Goal: Complete application form

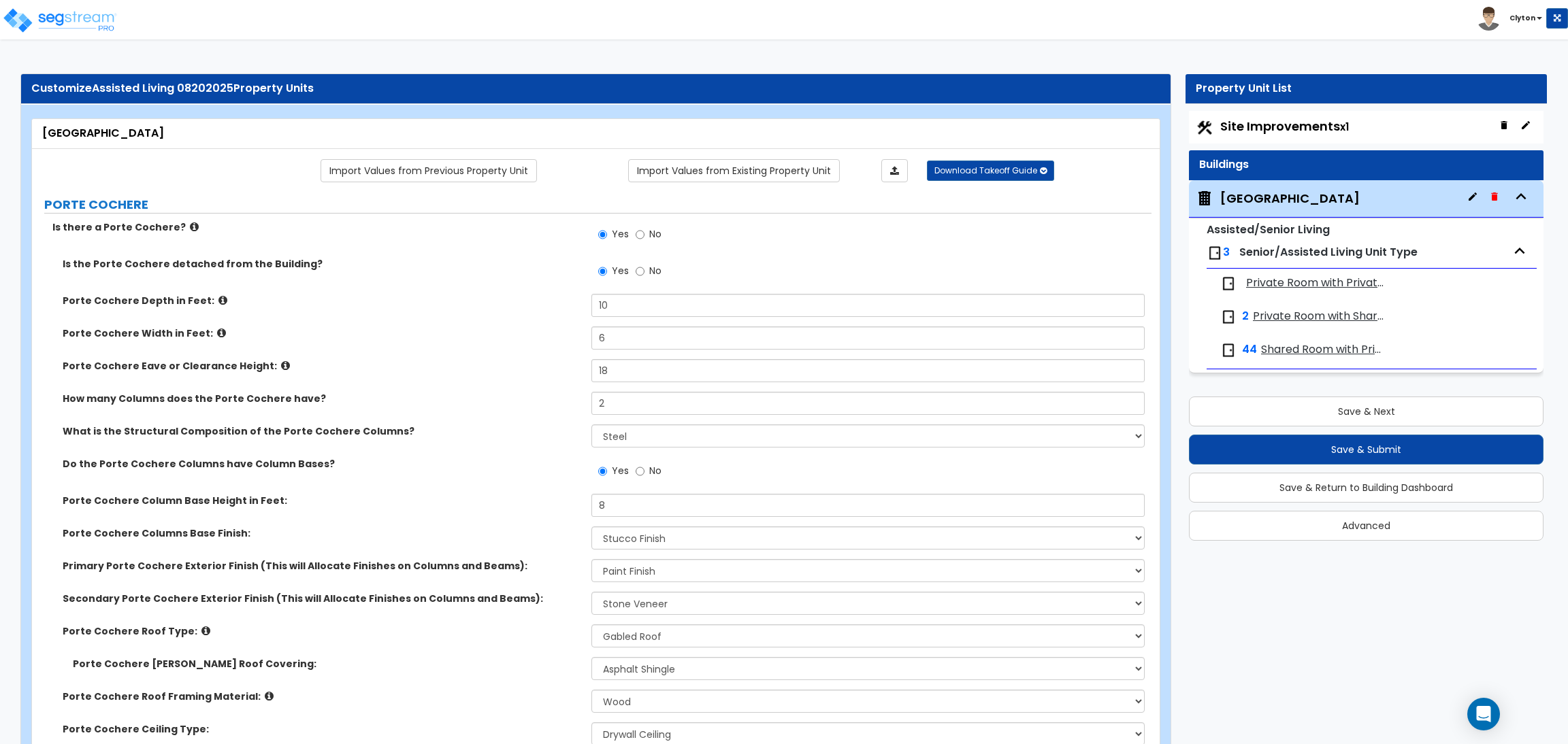
select select "2"
select select "1"
select select "5"
select select "1"
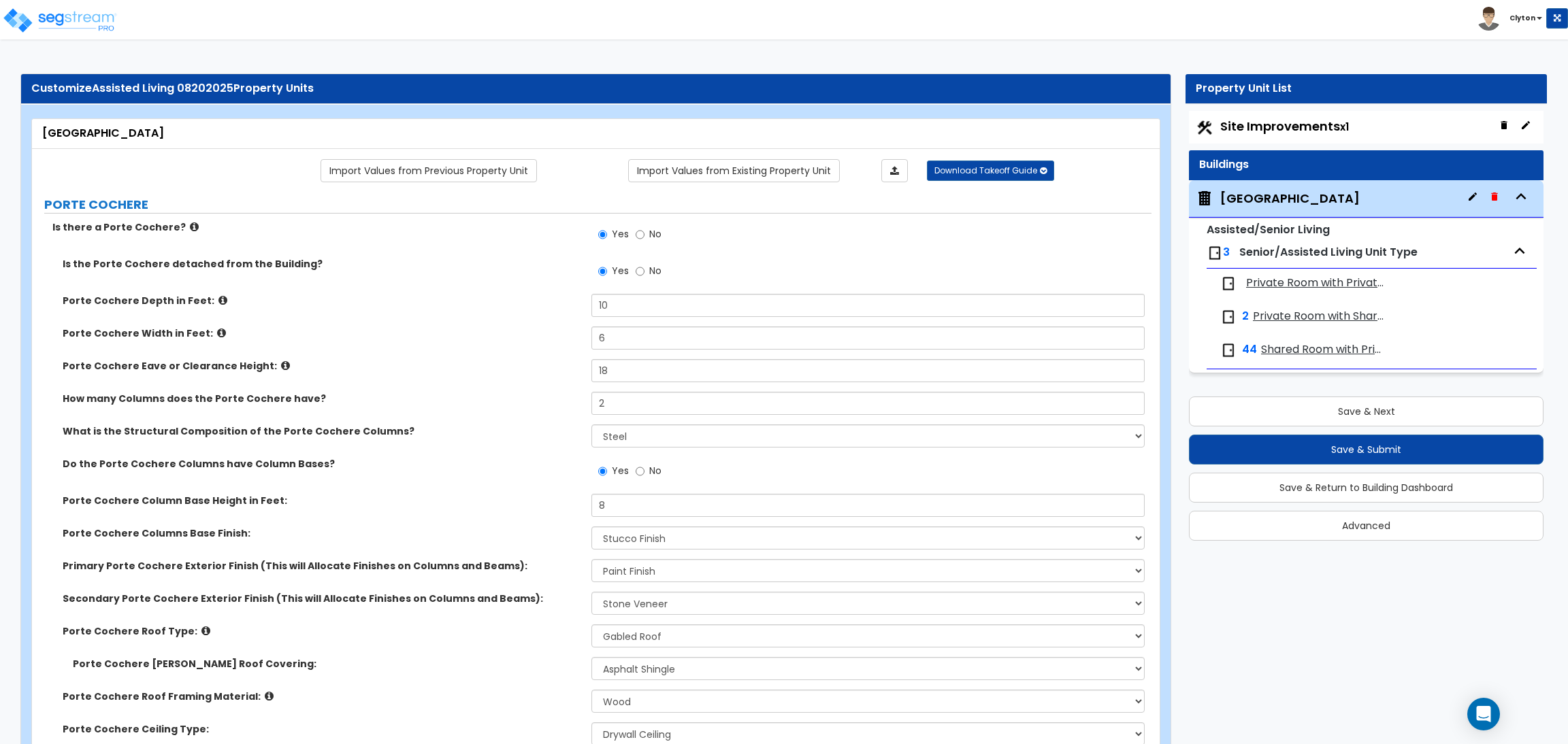
select select "1"
select select "7"
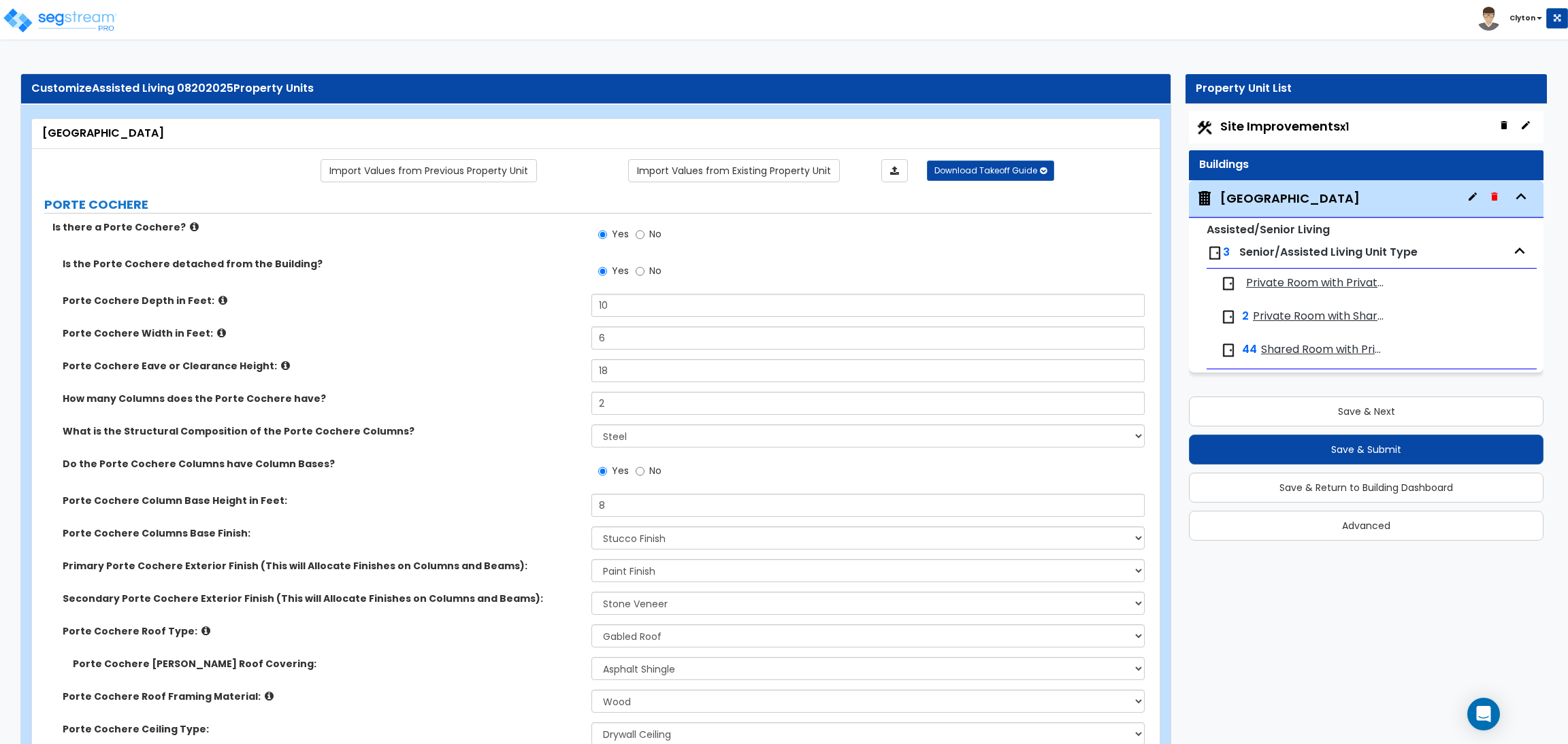
select select "1"
select select "6"
select select "3"
select select "1"
select select "2"
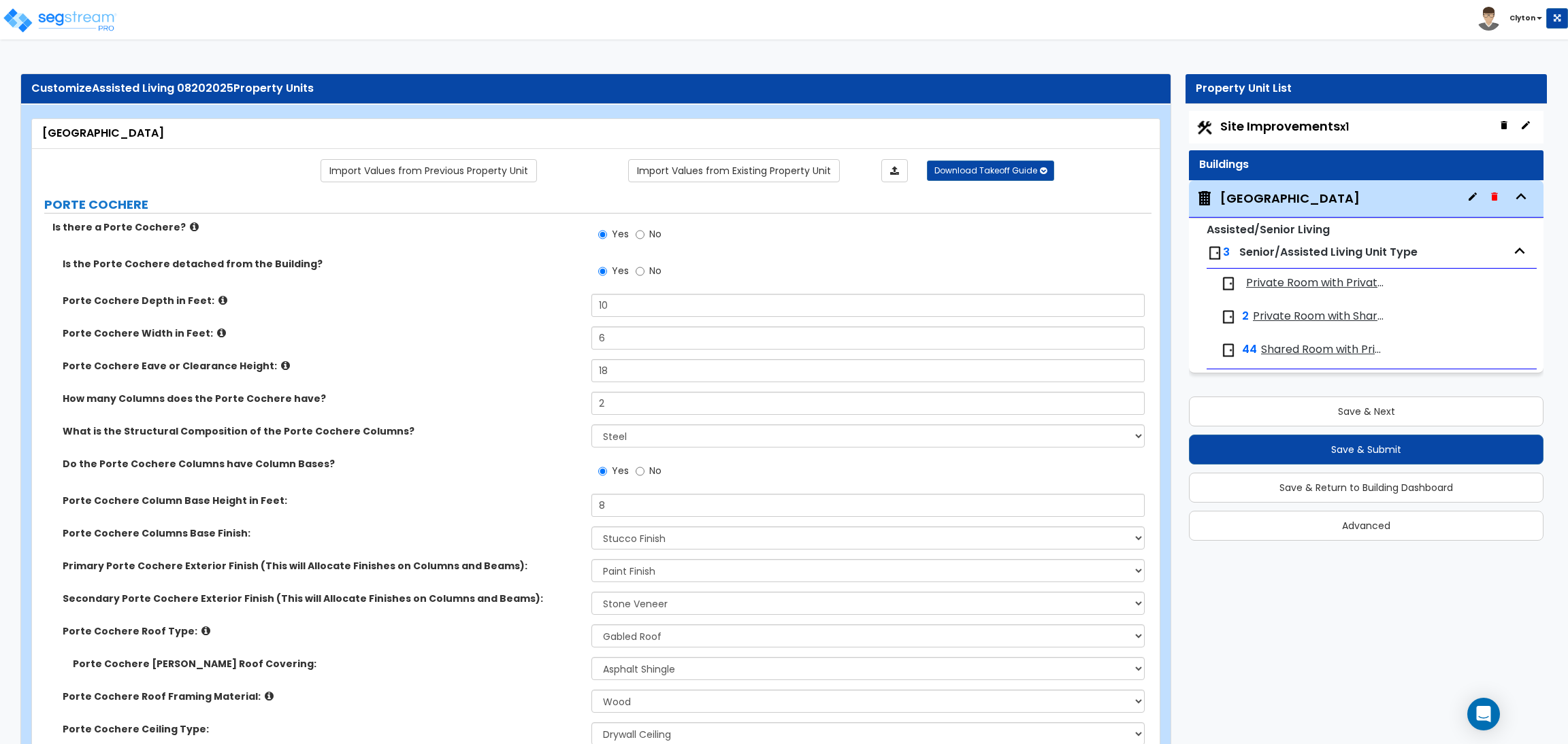
select select "1"
select select "4"
select select "2"
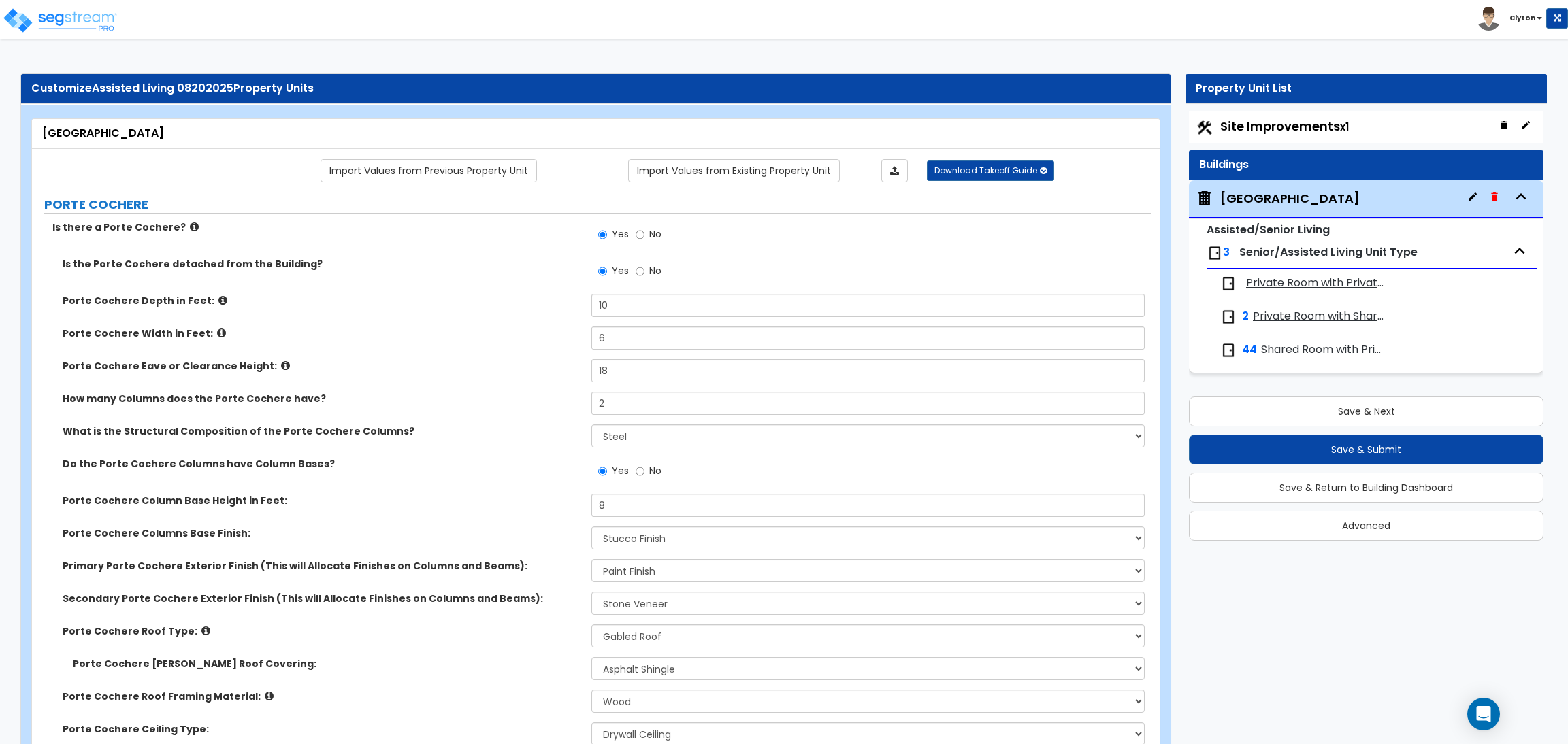
select select "2"
select select "4"
select select "1"
select select "3"
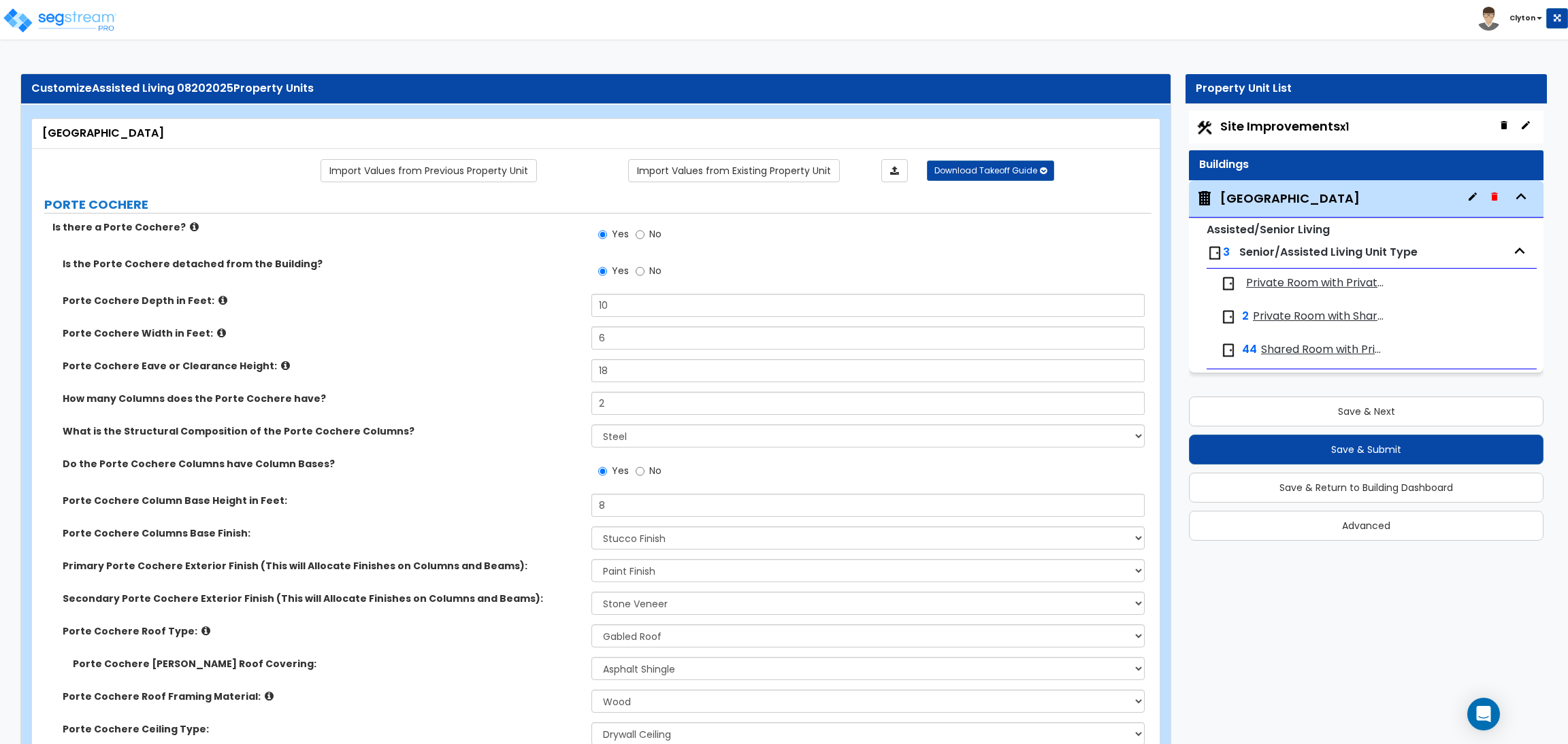
select select "2"
select select "5"
select select "2"
select select "3"
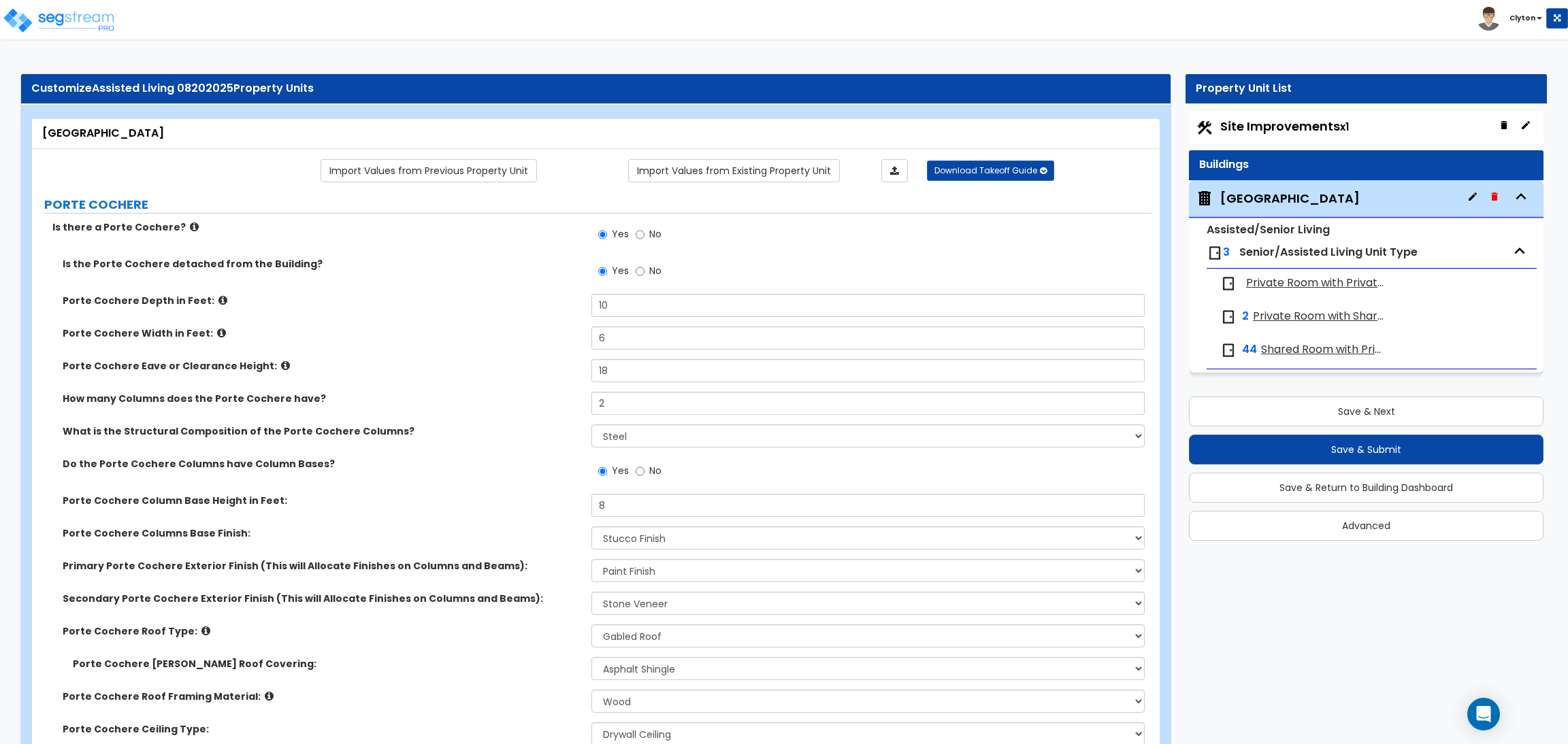
select select "4"
select select "2"
select select "4"
select select "1"
select select "7"
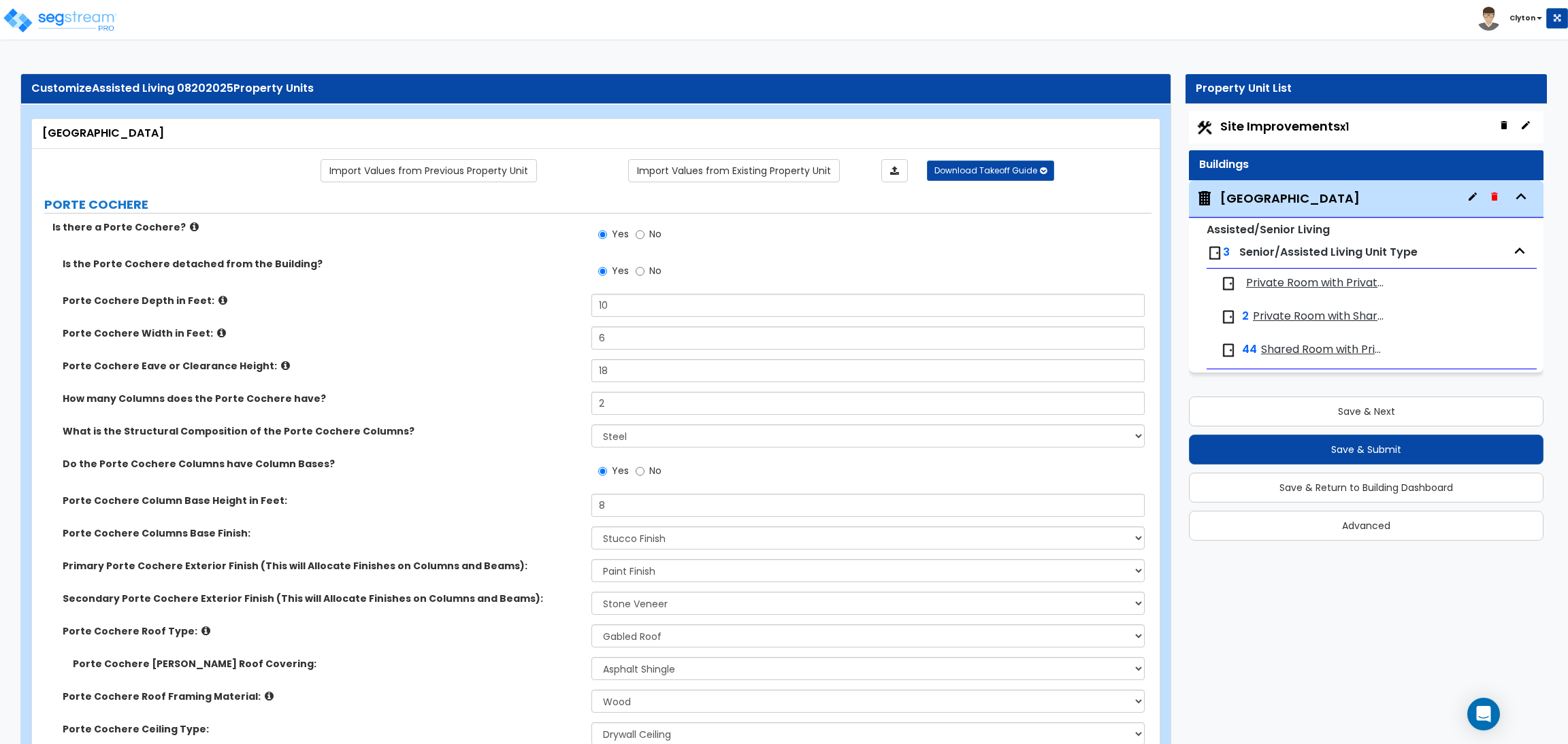
select select "1"
select select "3"
select select "1"
select select "3"
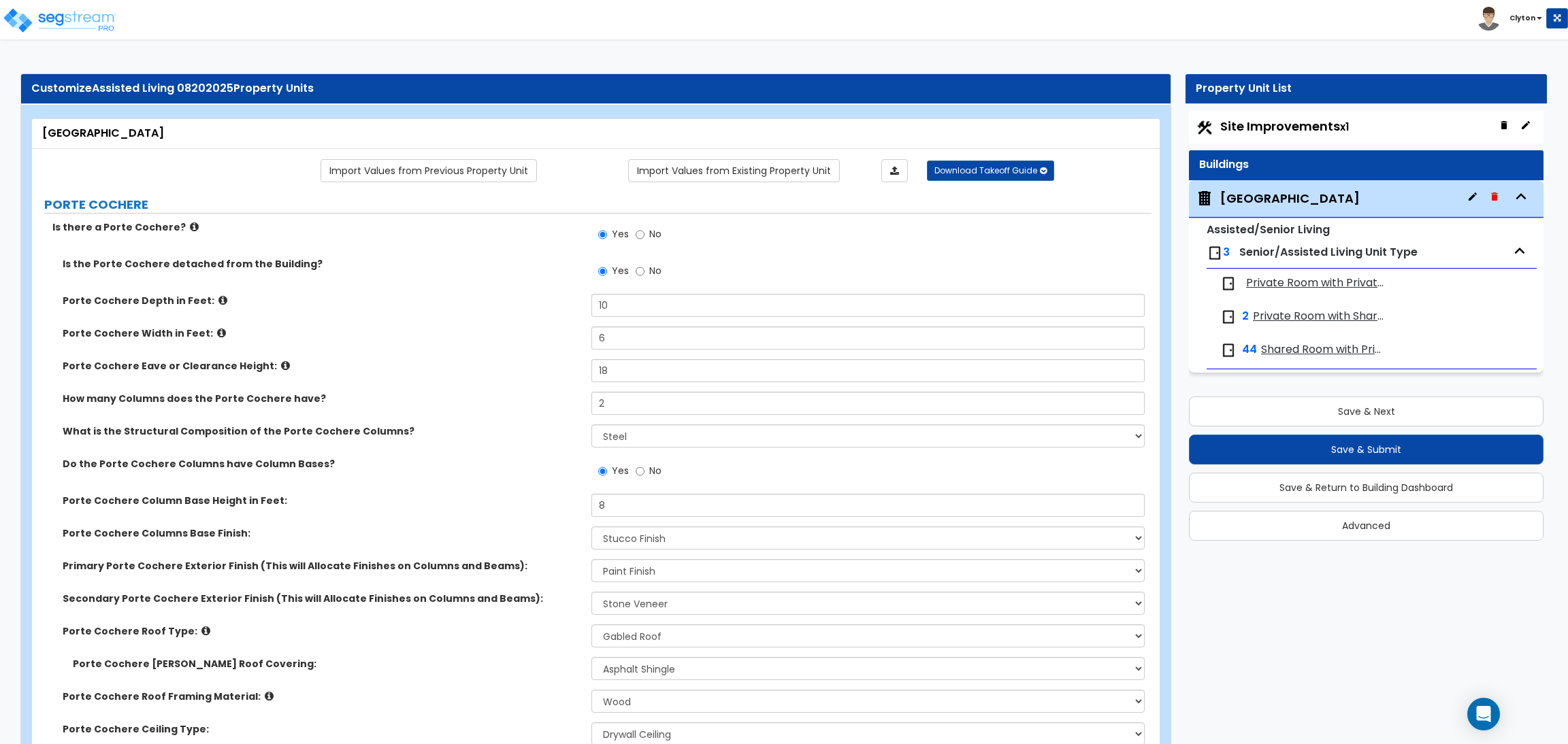
select select "3"
select select "2"
select select "1"
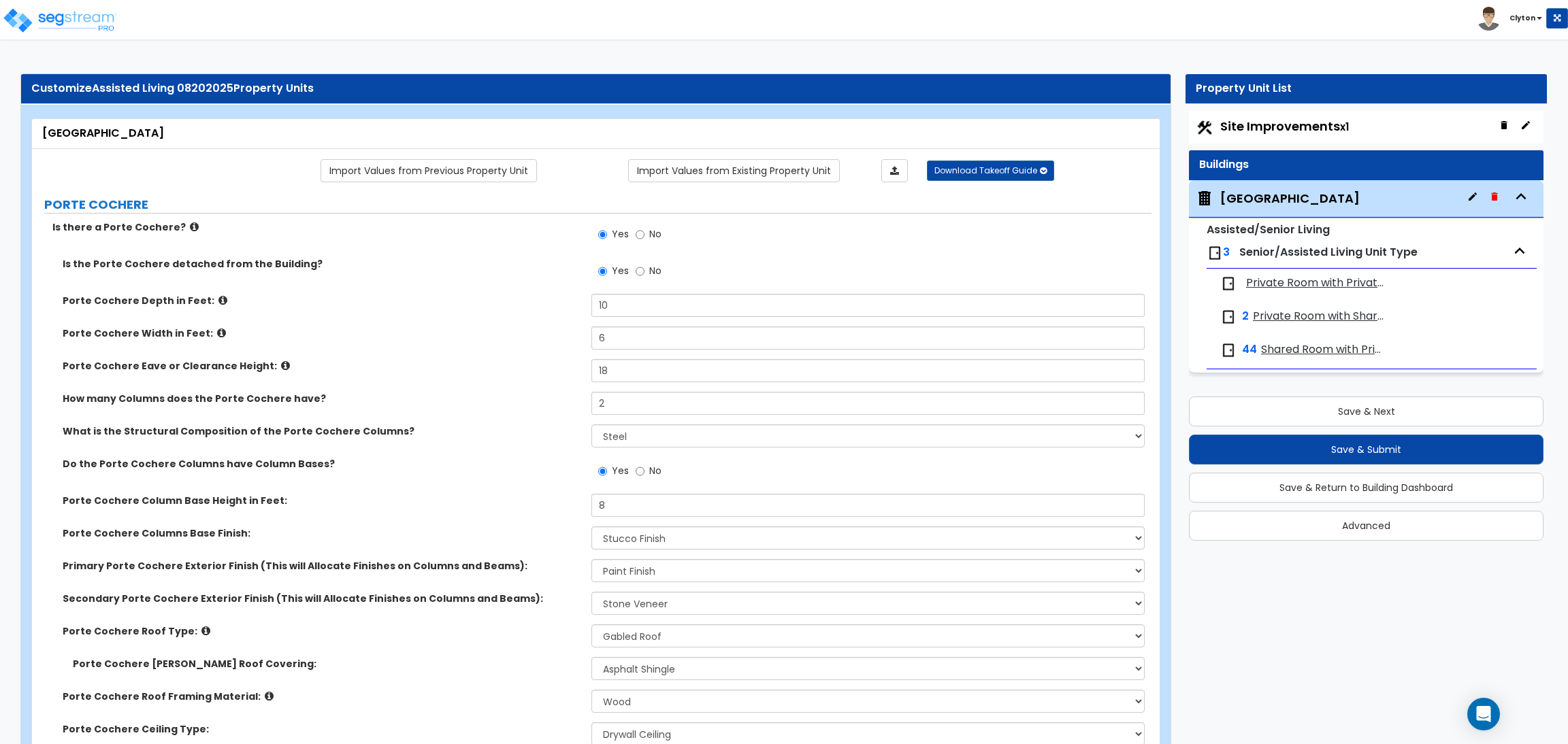
select select "1"
select select "8"
select select "4"
select select "2"
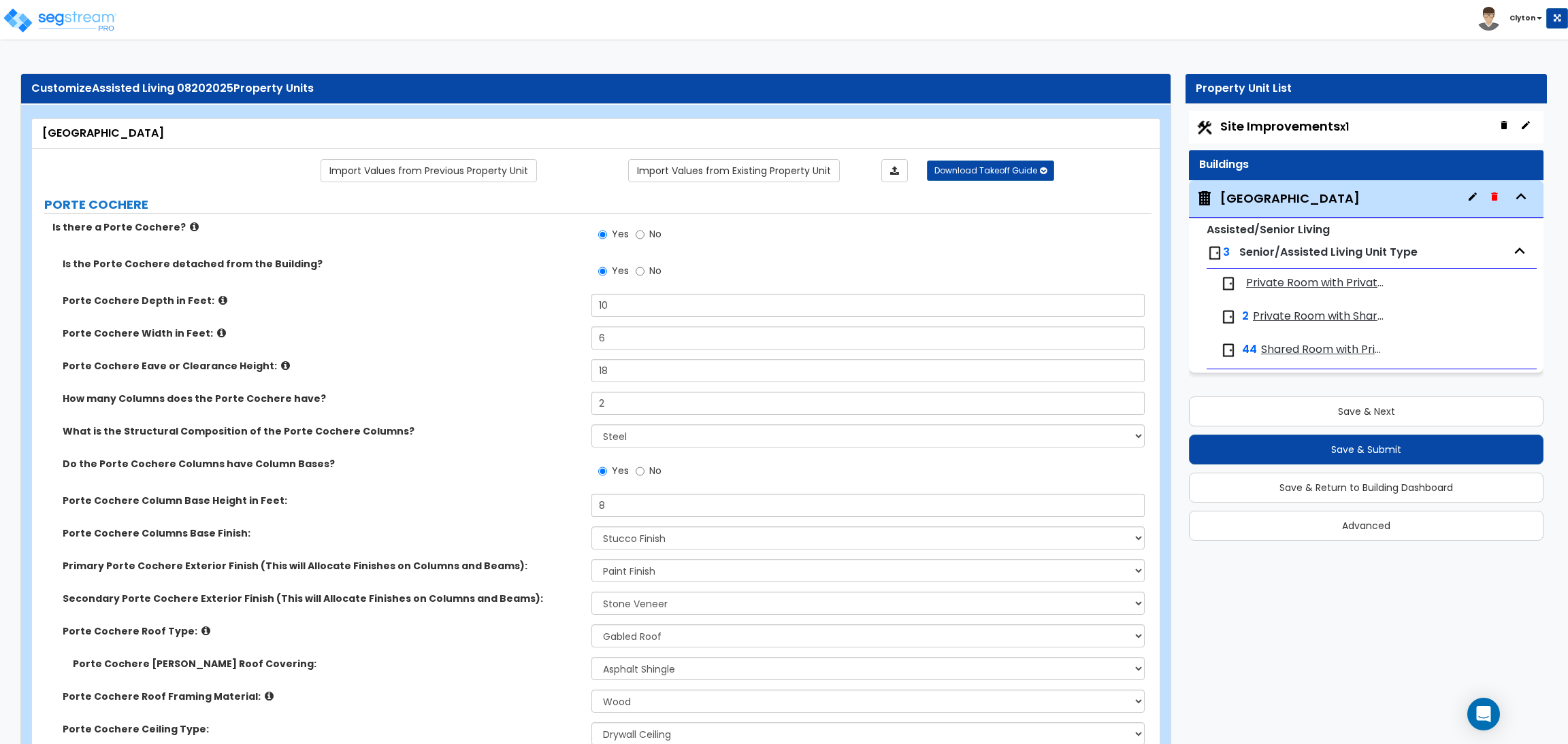
select select "1"
select select "2"
select select "1"
select select "4"
select select "5"
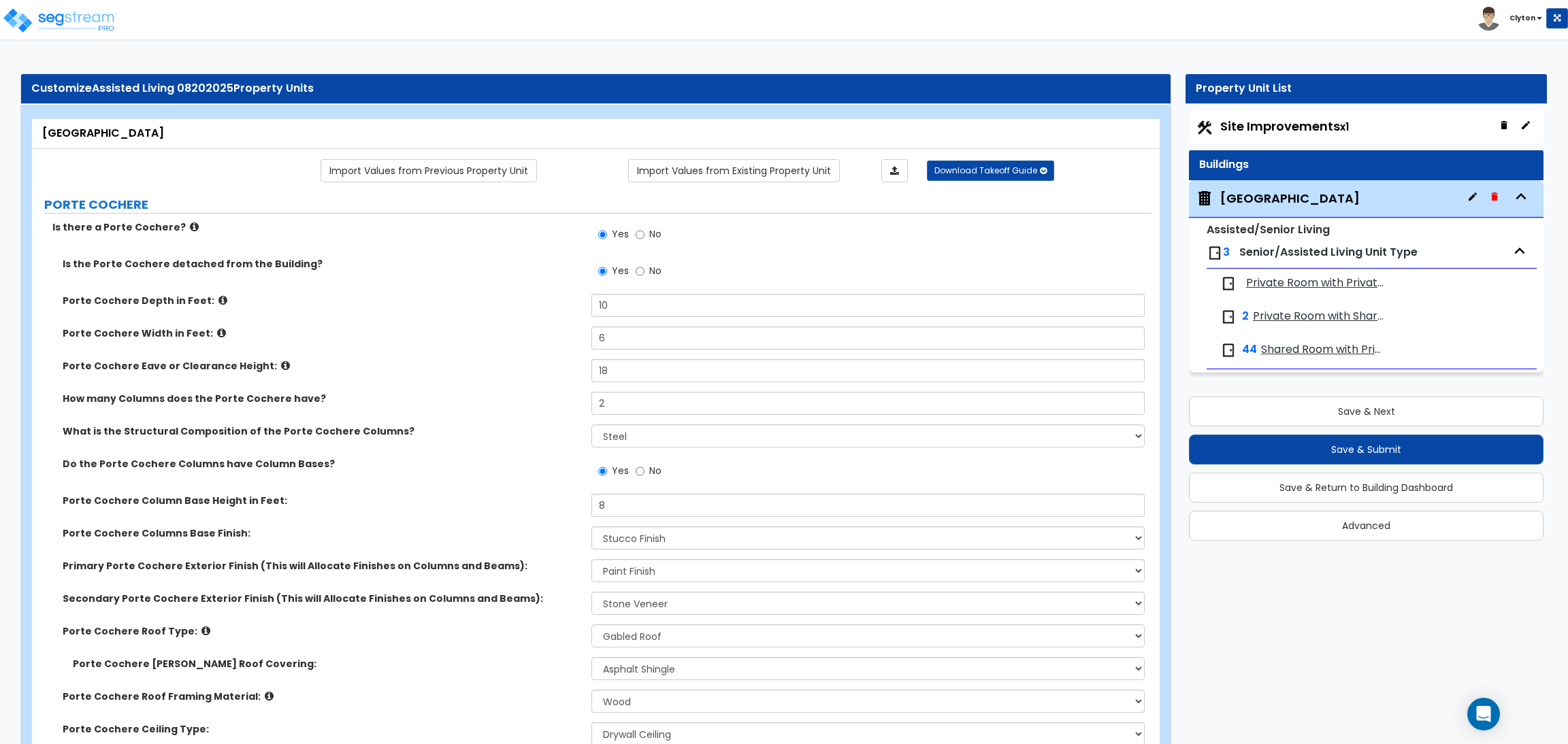
select select "5"
select select "4"
select select "2"
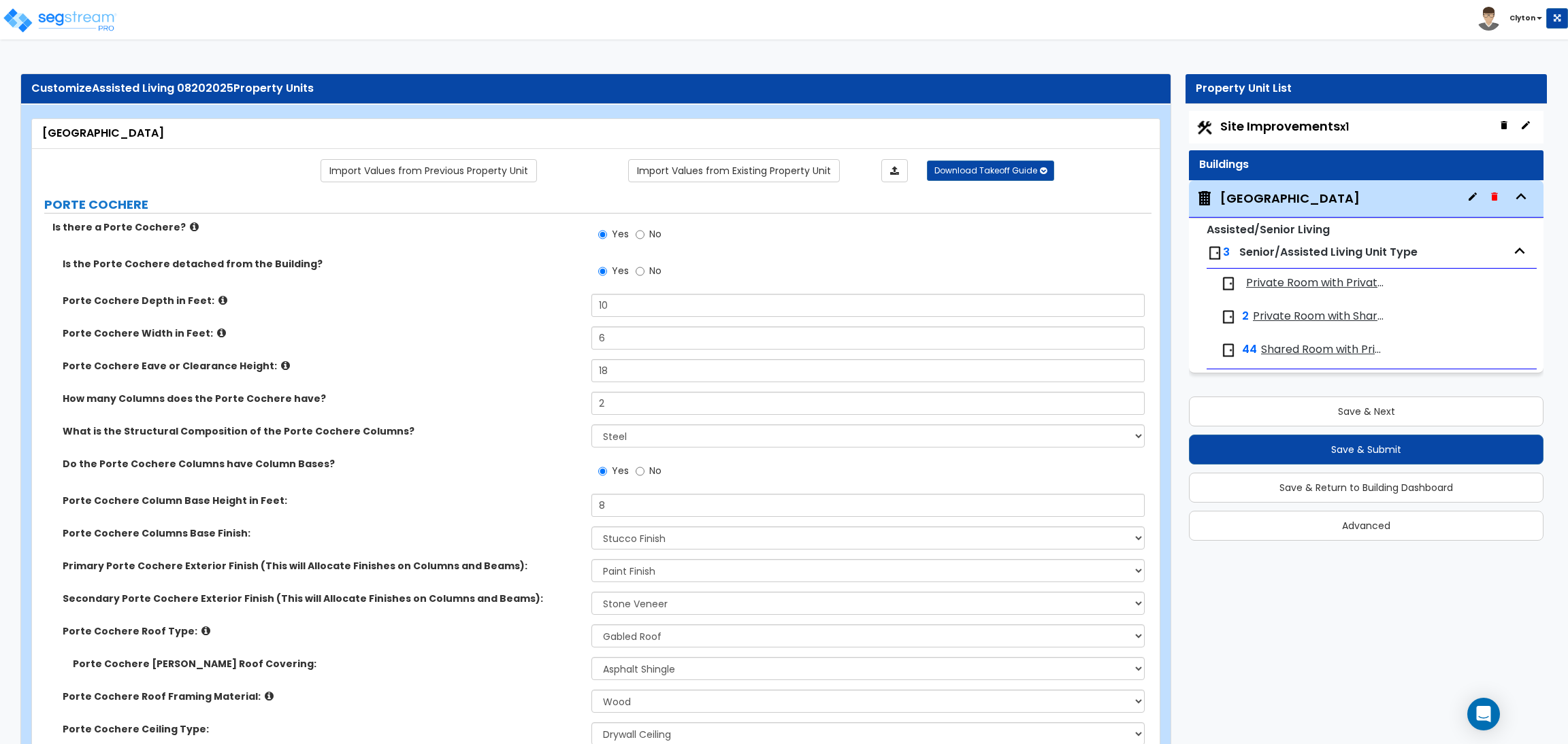
select select "2"
select select "1"
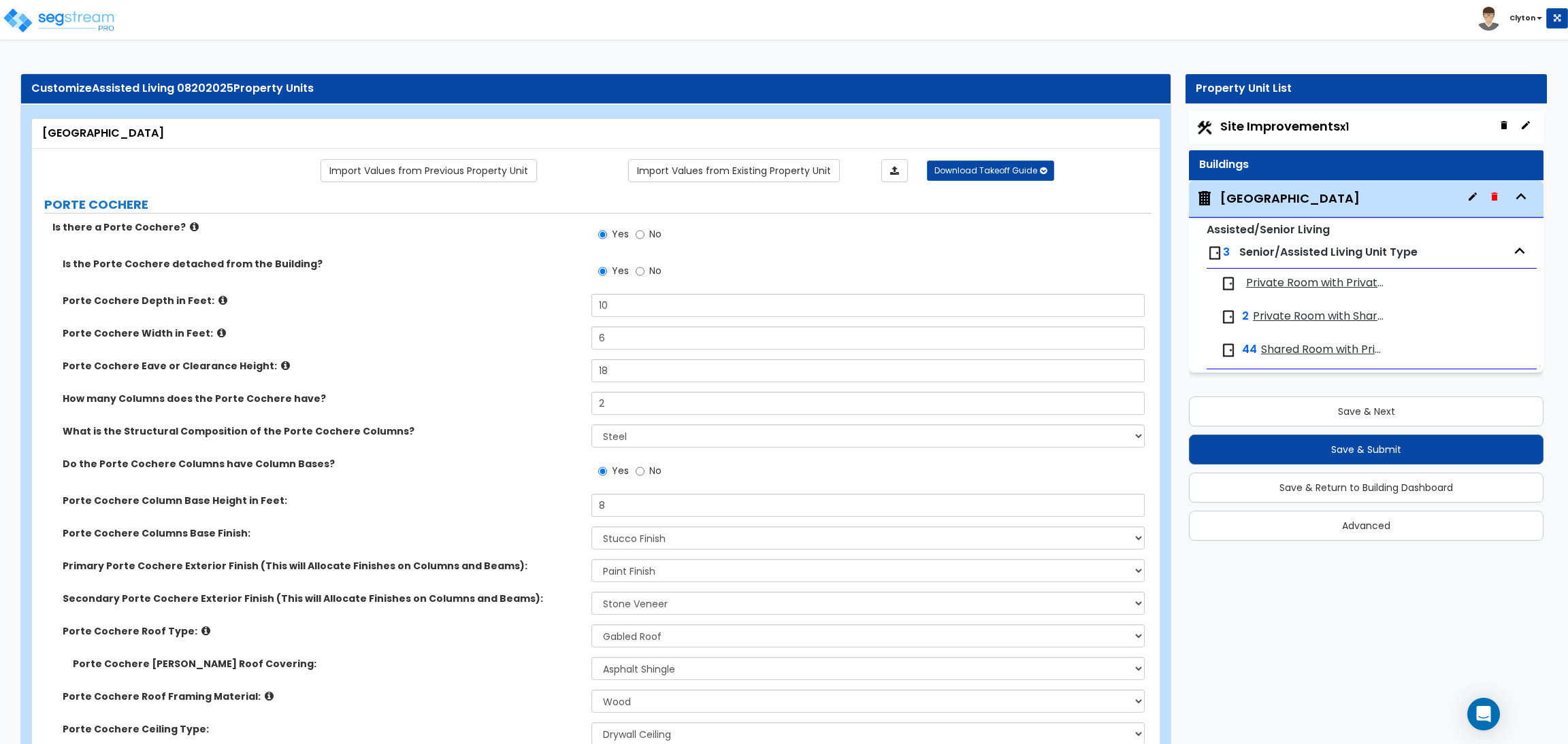
select select "1"
select select "2"
select select "1"
